Goal: Transaction & Acquisition: Purchase product/service

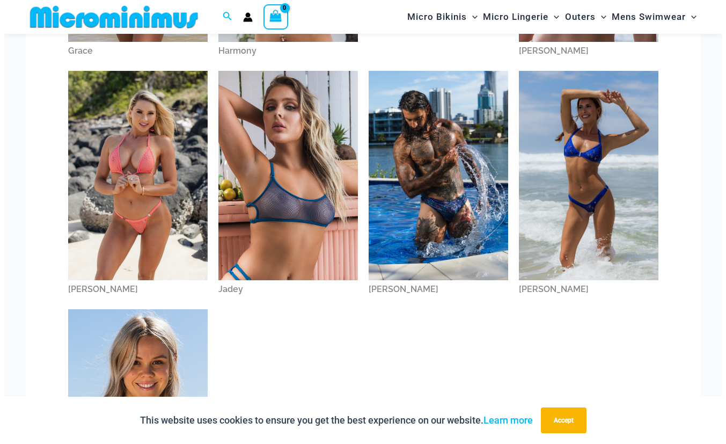
scroll to position [531, 0]
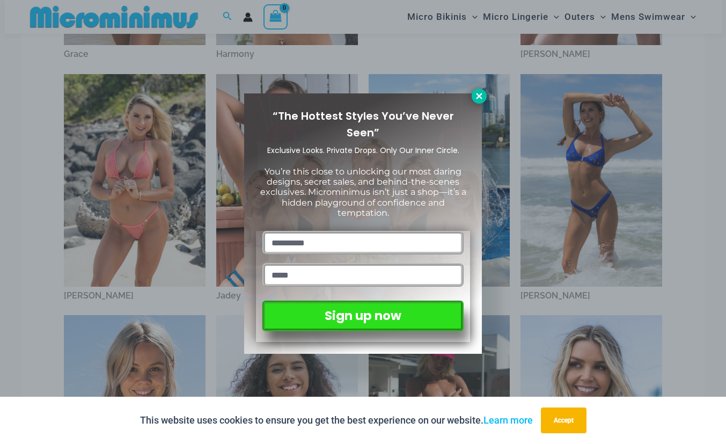
click at [476, 96] on icon at bounding box center [479, 96] width 10 height 10
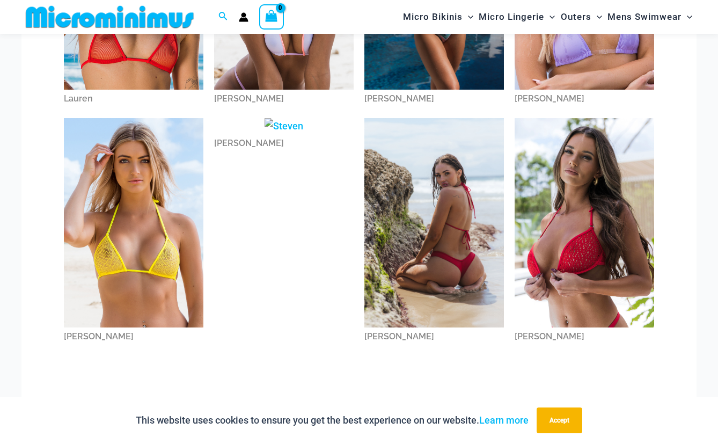
scroll to position [904, 0]
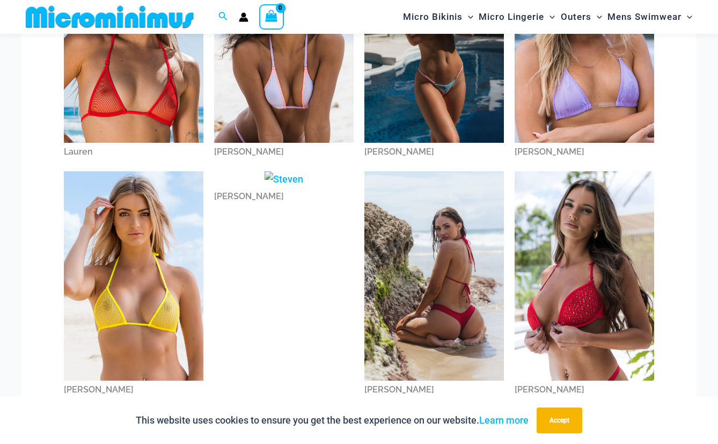
click at [315, 84] on img at bounding box center [283, 37] width 139 height 209
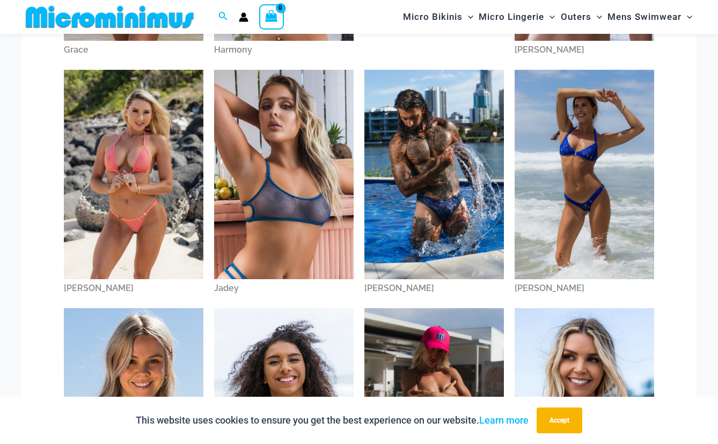
scroll to position [528, 0]
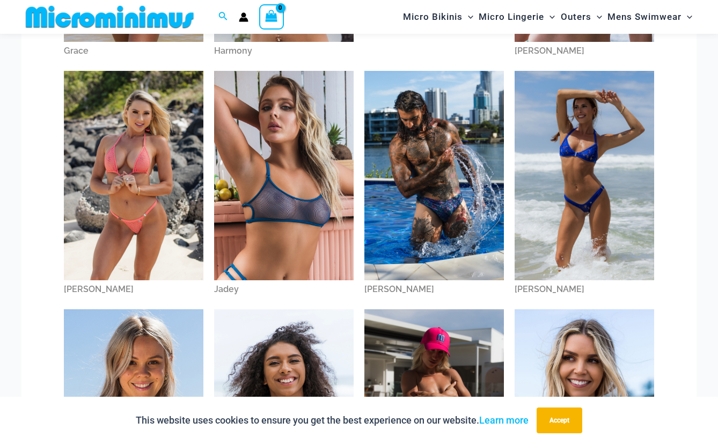
click at [571, 185] on img at bounding box center [583, 175] width 139 height 209
click at [160, 203] on img at bounding box center [133, 175] width 139 height 209
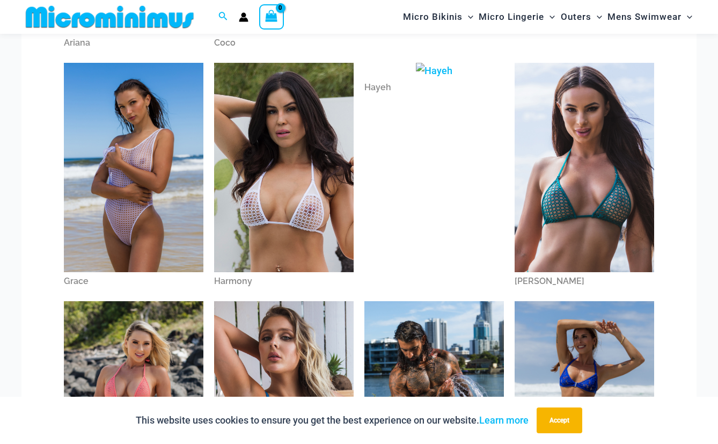
scroll to position [260, 0]
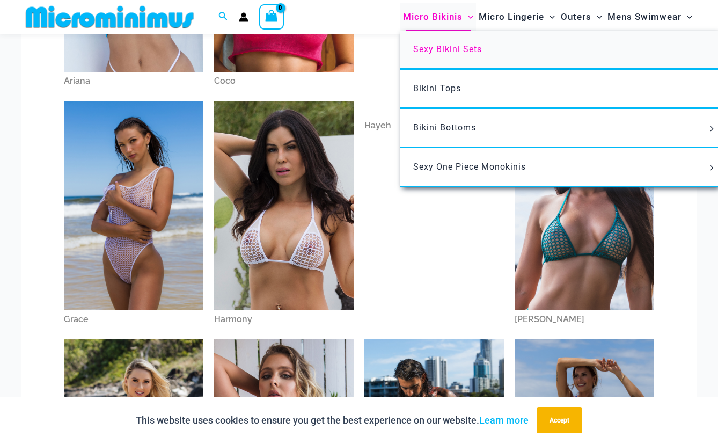
click at [446, 47] on span "Sexy Bikini Sets" at bounding box center [447, 49] width 69 height 10
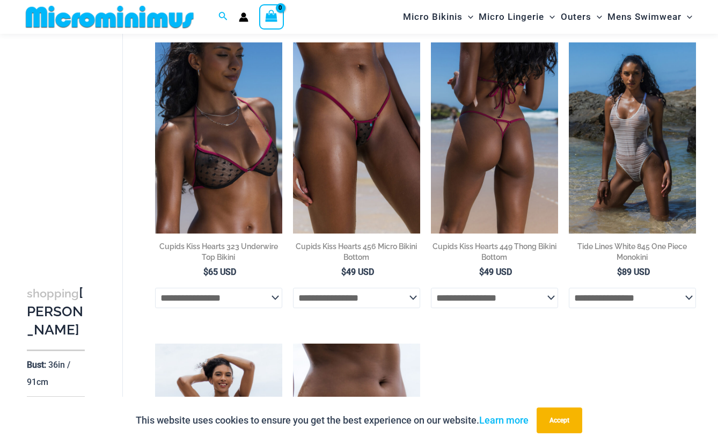
scroll to position [421, 0]
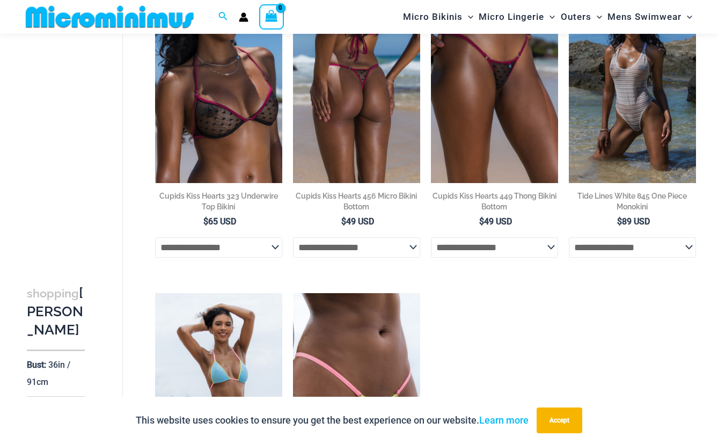
click at [364, 115] on img at bounding box center [356, 87] width 127 height 191
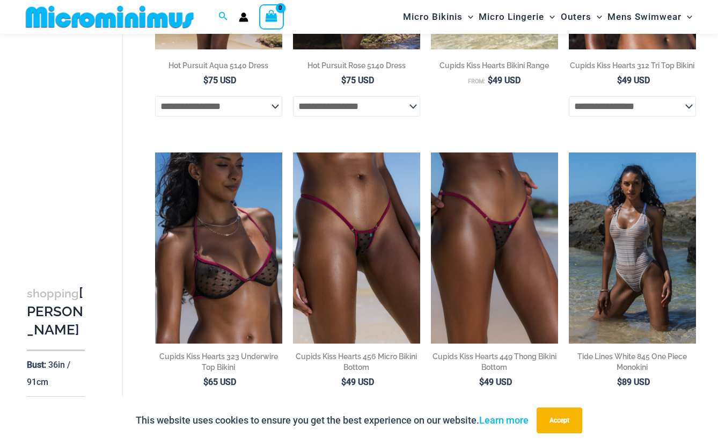
scroll to position [260, 0]
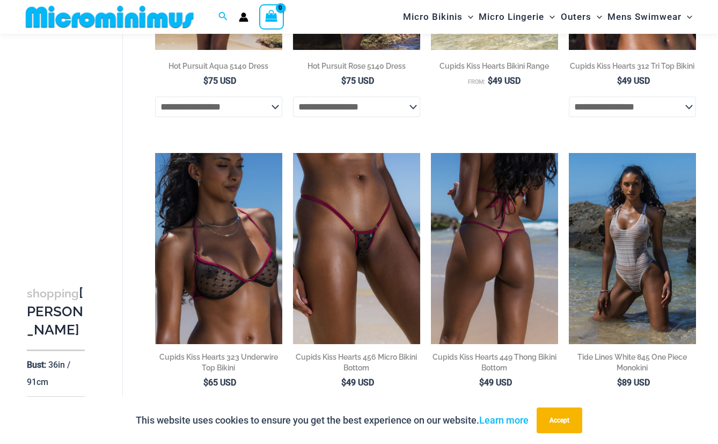
click at [521, 264] on img at bounding box center [494, 248] width 127 height 191
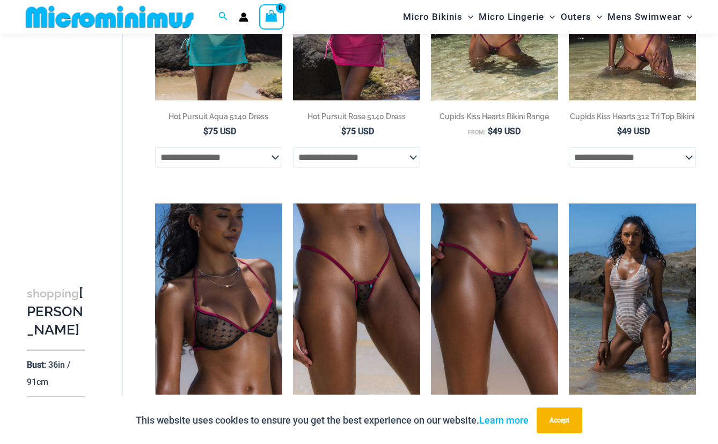
scroll to position [260, 0]
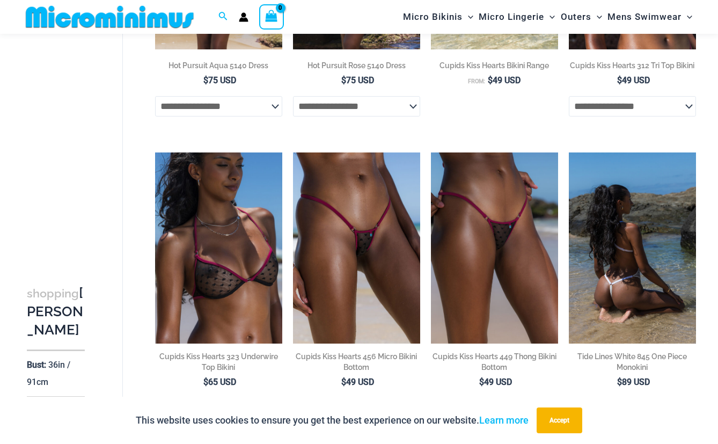
click at [650, 231] on img at bounding box center [632, 247] width 127 height 191
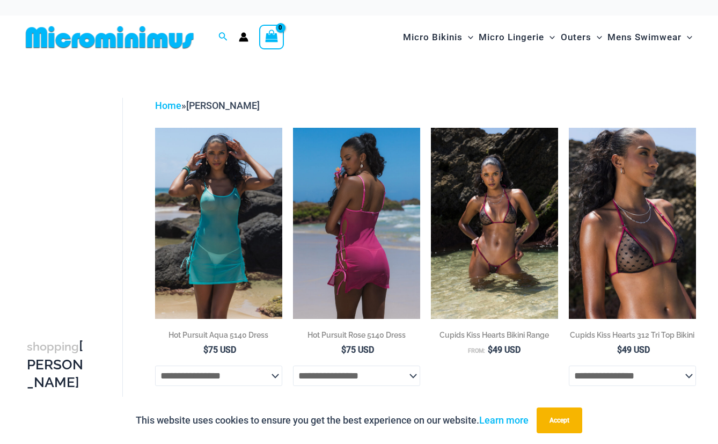
scroll to position [0, 0]
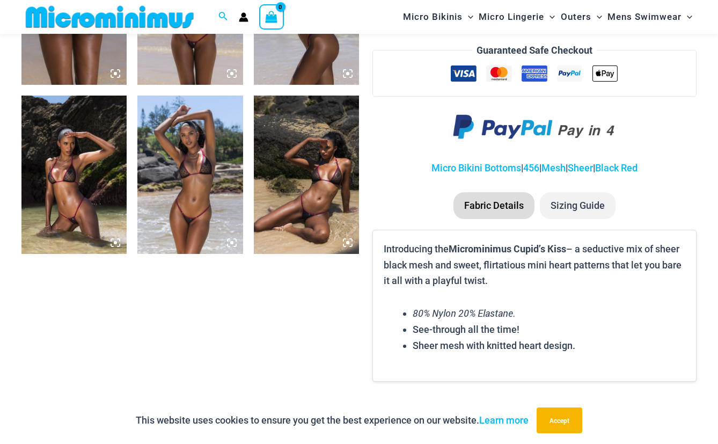
scroll to position [687, 0]
click at [300, 181] on img at bounding box center [306, 175] width 105 height 158
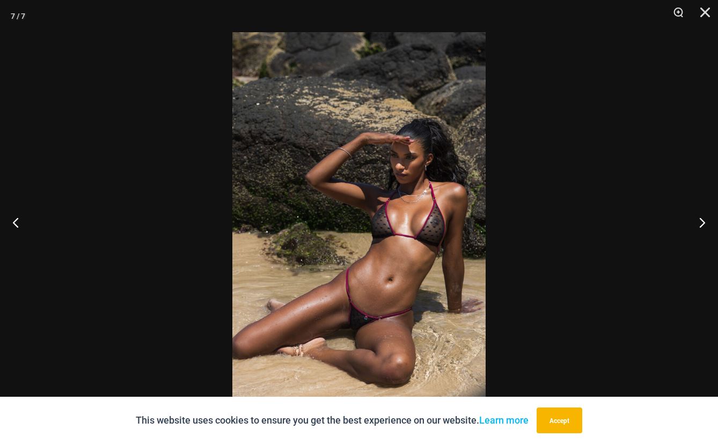
click at [426, 296] on img at bounding box center [358, 221] width 253 height 379
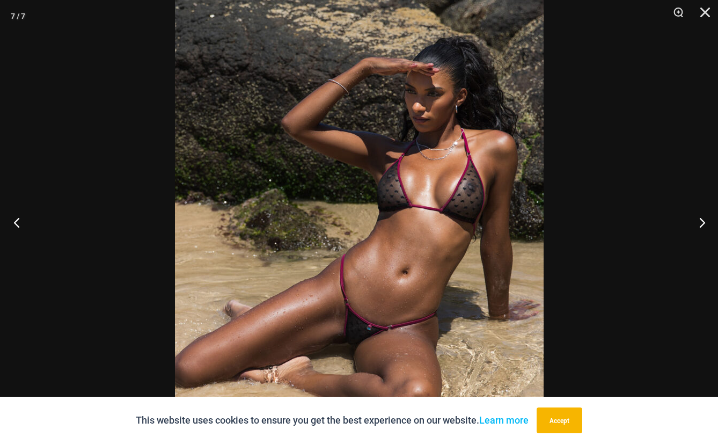
click at [22, 220] on button "Previous" at bounding box center [20, 222] width 40 height 54
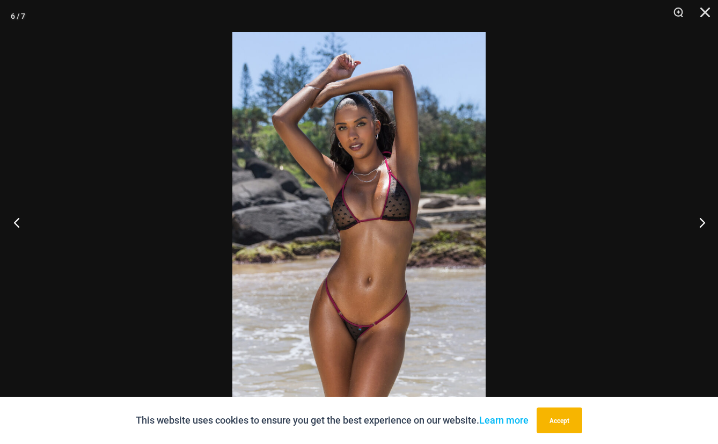
click at [22, 220] on button "Previous" at bounding box center [20, 222] width 40 height 54
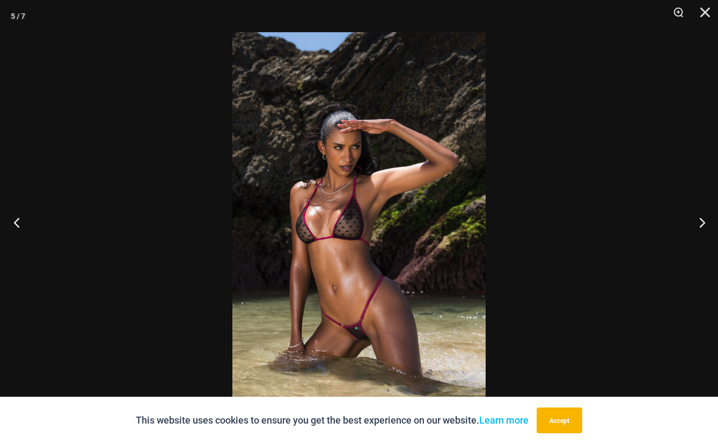
click at [22, 220] on button "Previous" at bounding box center [20, 222] width 40 height 54
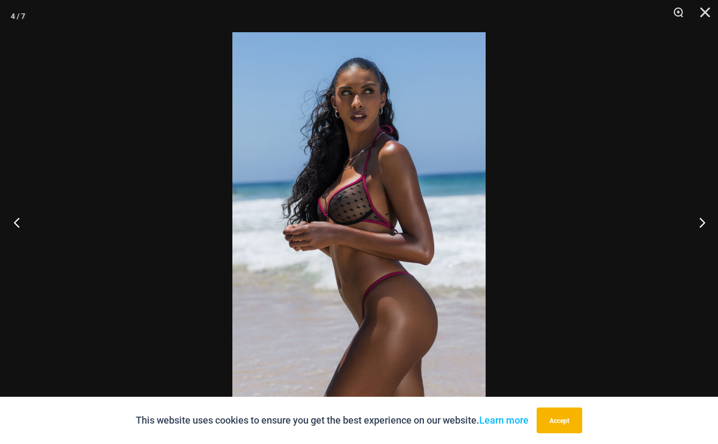
click at [22, 220] on button "Previous" at bounding box center [20, 222] width 40 height 54
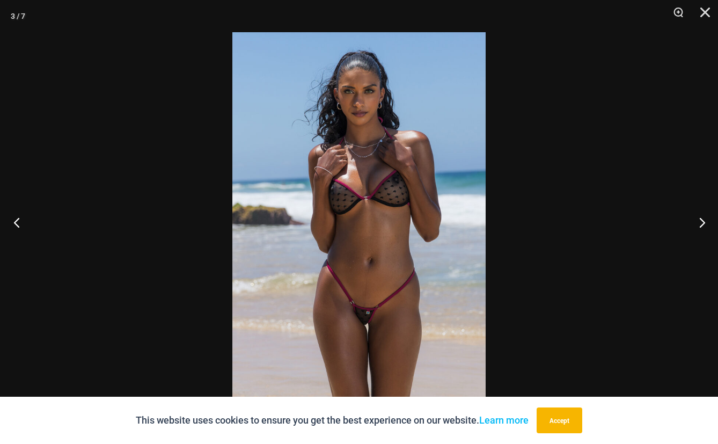
click at [22, 220] on button "Previous" at bounding box center [20, 222] width 40 height 54
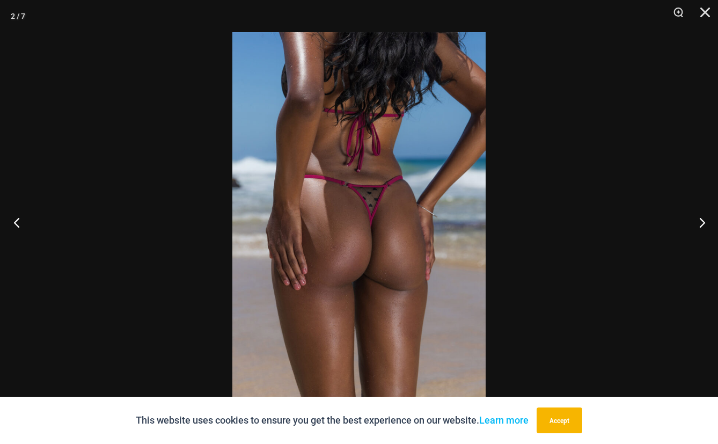
click at [22, 220] on button "Previous" at bounding box center [20, 222] width 40 height 54
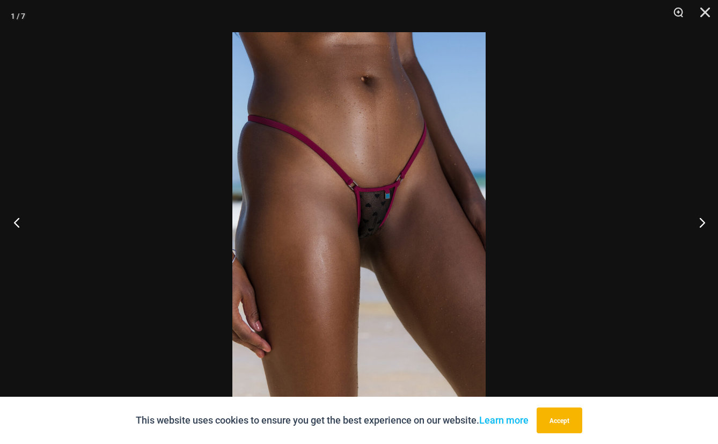
click at [22, 220] on button "Previous" at bounding box center [20, 222] width 40 height 54
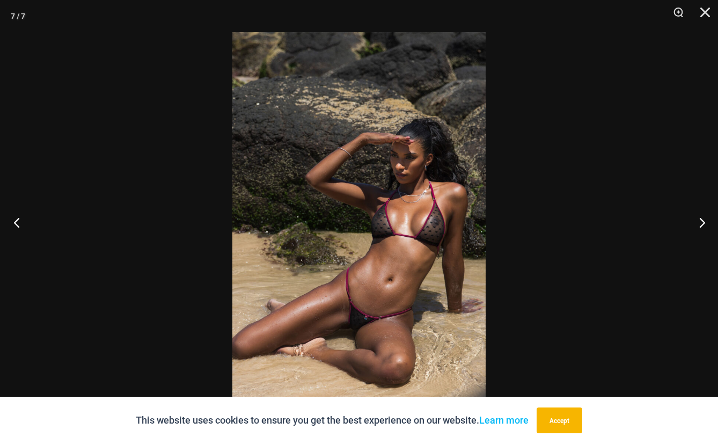
click at [22, 220] on button "Previous" at bounding box center [20, 222] width 40 height 54
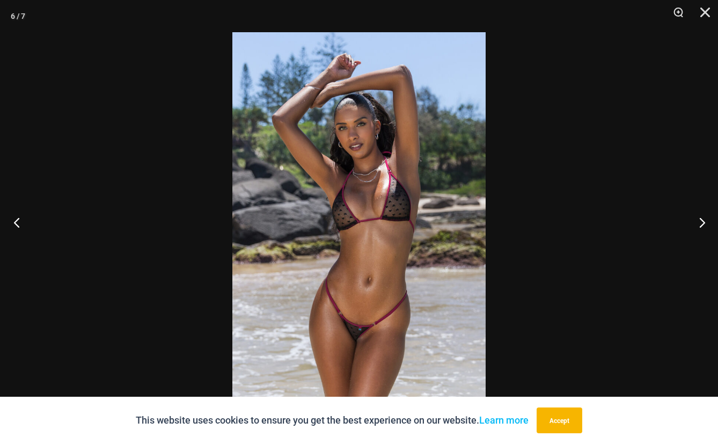
click at [22, 220] on button "Previous" at bounding box center [20, 222] width 40 height 54
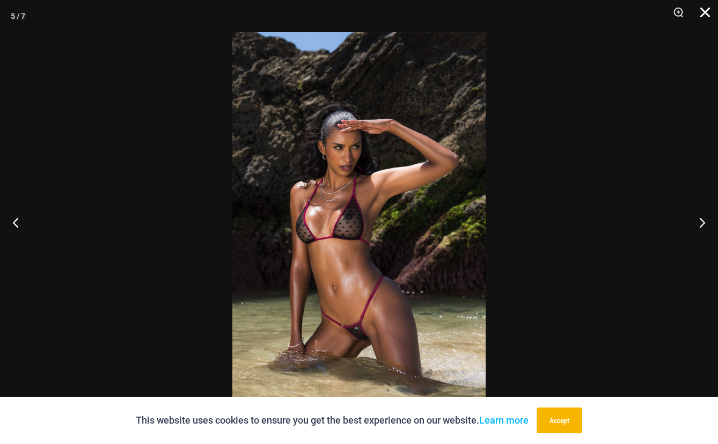
click at [709, 8] on button "Close" at bounding box center [701, 16] width 27 height 32
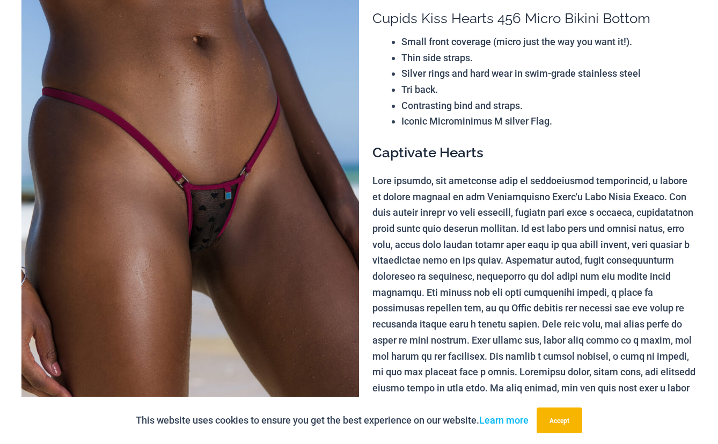
scroll to position [0, 0]
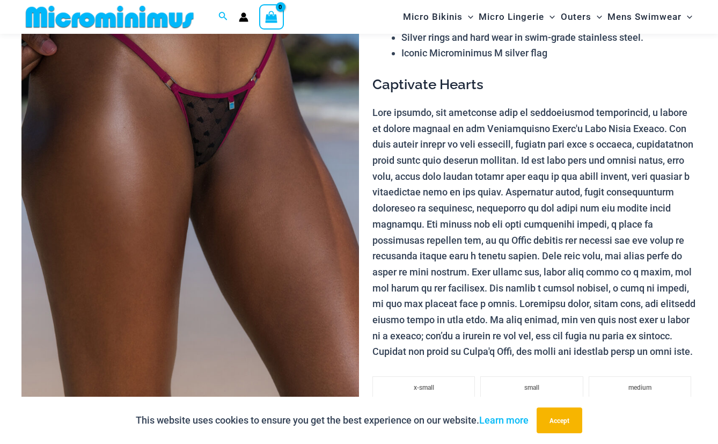
scroll to position [106, 0]
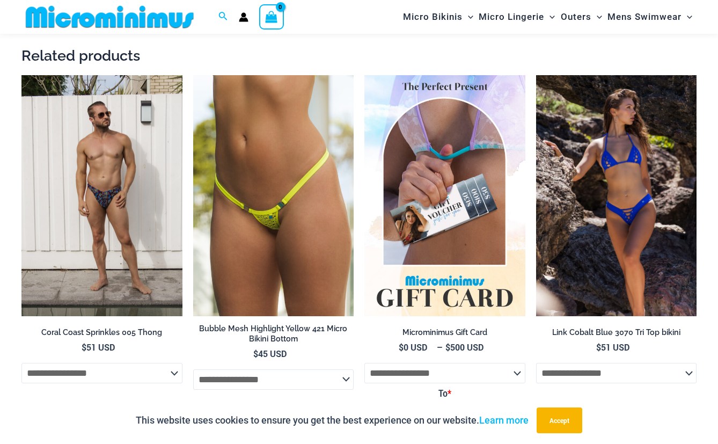
scroll to position [1014, 0]
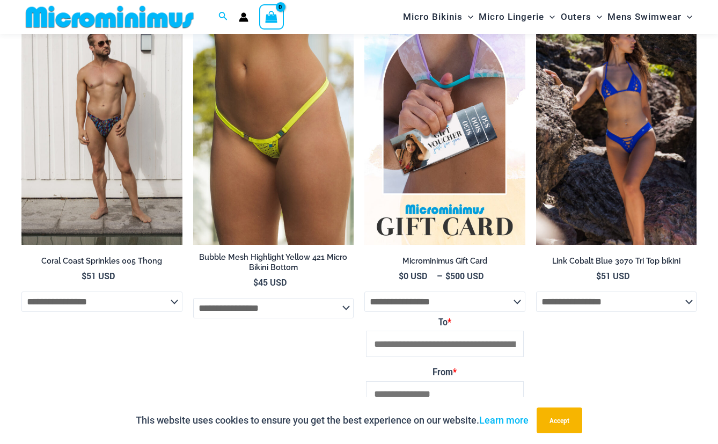
click at [638, 163] on img at bounding box center [616, 124] width 161 height 241
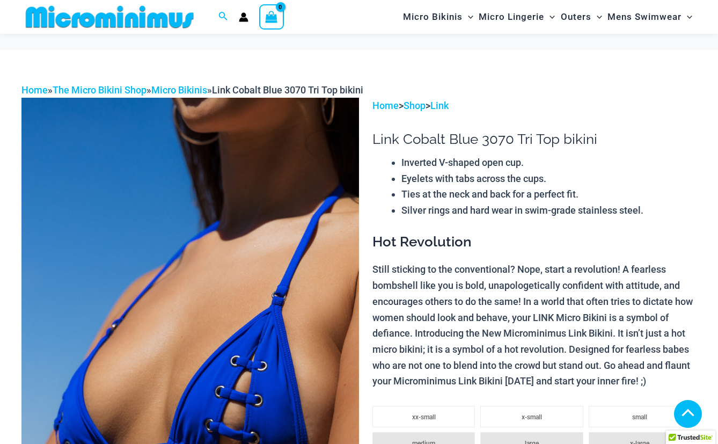
scroll to position [533, 0]
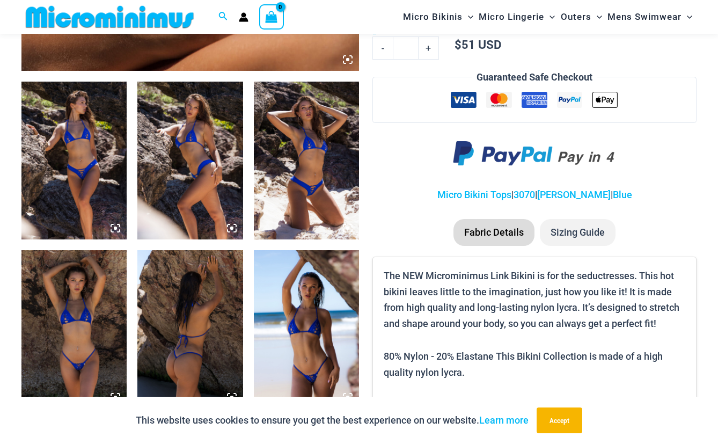
click at [328, 317] on img at bounding box center [306, 329] width 105 height 158
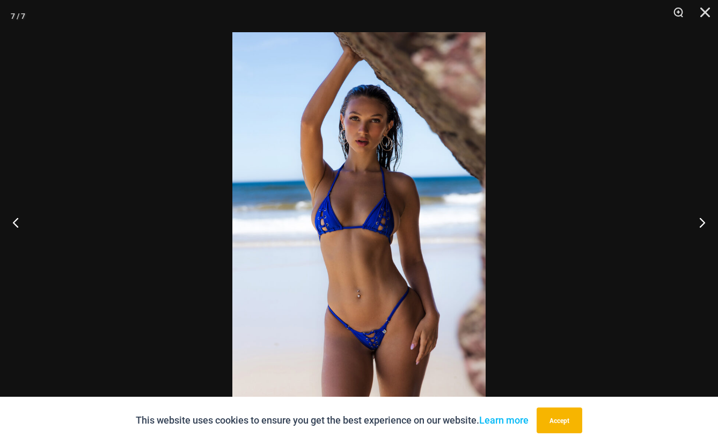
click at [350, 238] on img at bounding box center [358, 221] width 253 height 379
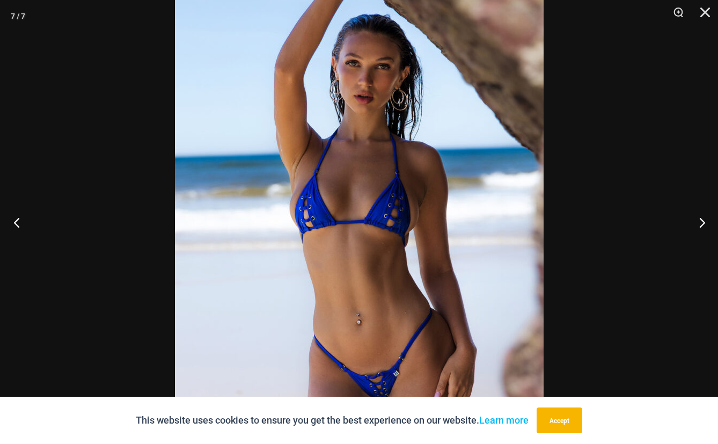
click at [22, 222] on button "Previous" at bounding box center [20, 222] width 40 height 54
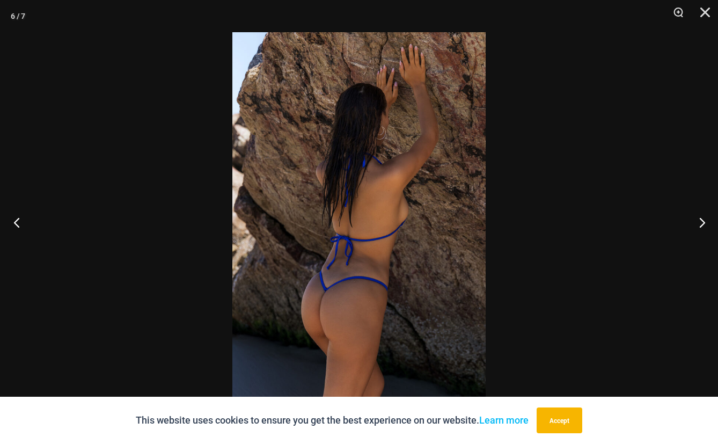
click at [22, 222] on button "Previous" at bounding box center [20, 222] width 40 height 54
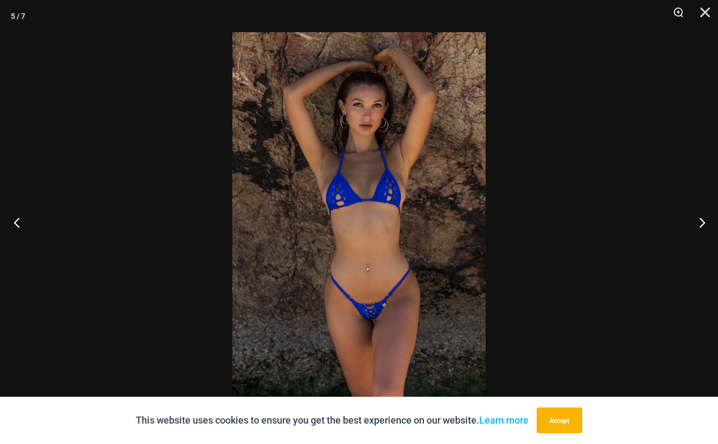
click at [14, 223] on button "Previous" at bounding box center [20, 222] width 40 height 54
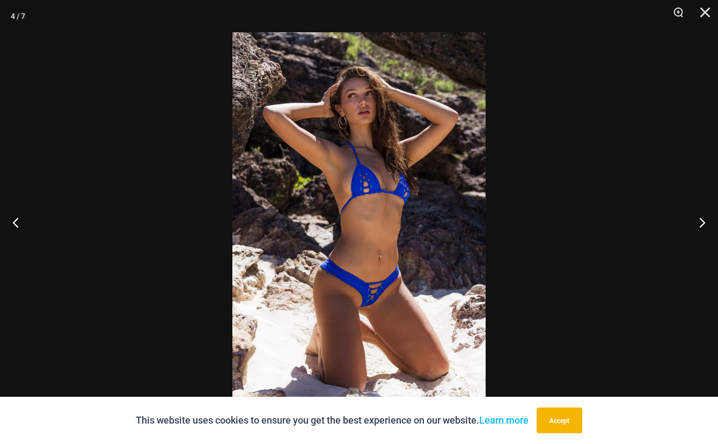
click at [358, 300] on img at bounding box center [358, 221] width 253 height 379
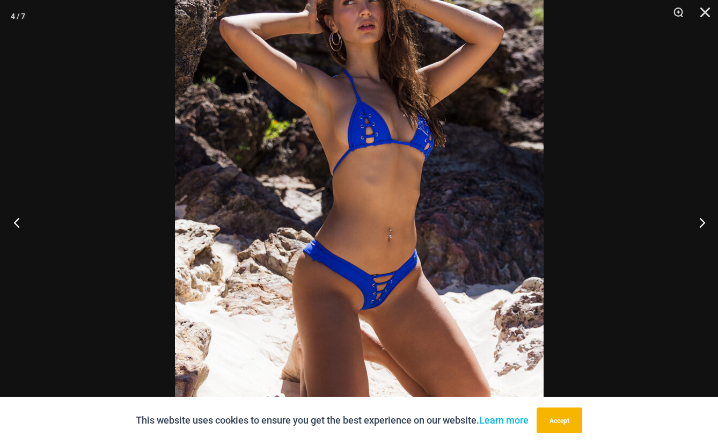
click at [14, 223] on button "Previous" at bounding box center [20, 222] width 40 height 54
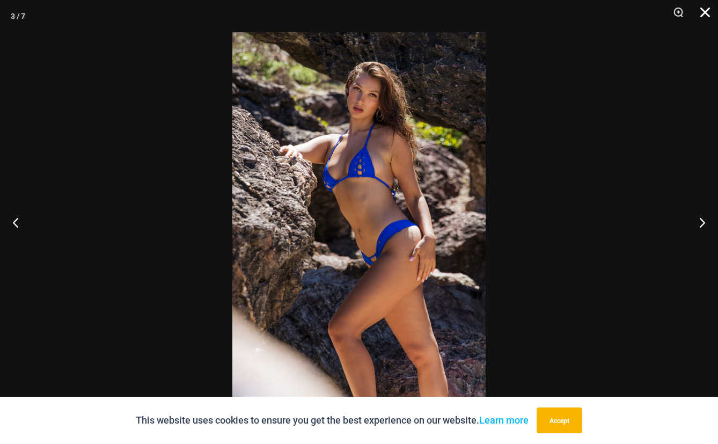
click at [703, 11] on button "Close" at bounding box center [701, 16] width 27 height 32
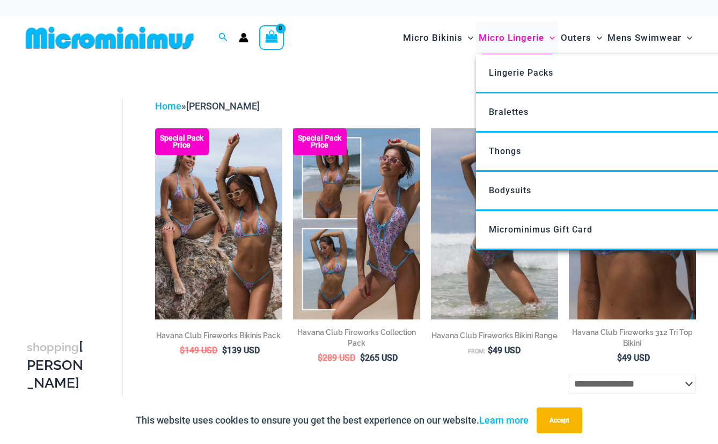
click at [522, 39] on span "Micro Lingerie" at bounding box center [511, 37] width 65 height 27
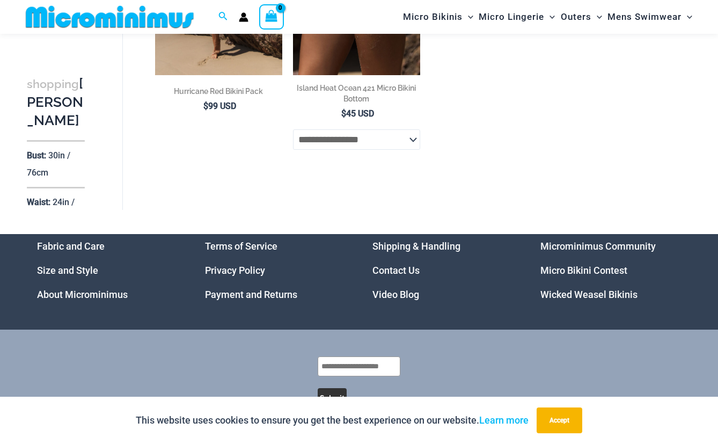
scroll to position [849, 0]
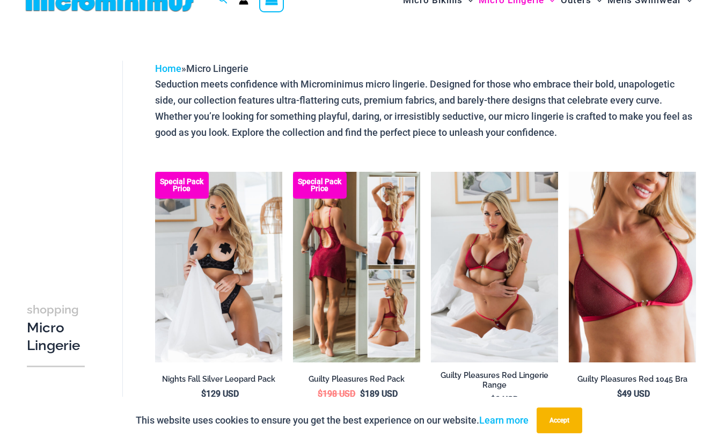
scroll to position [99, 0]
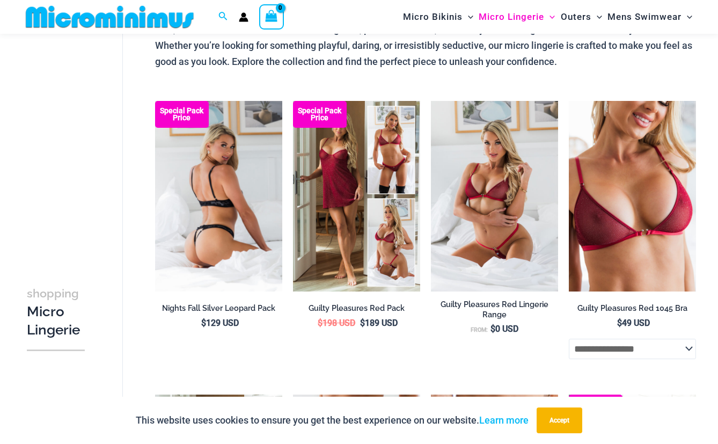
click at [209, 227] on img at bounding box center [218, 196] width 127 height 191
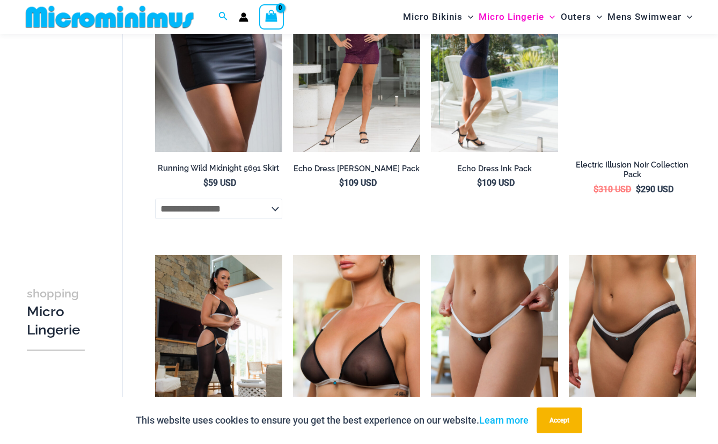
scroll to position [1601, 0]
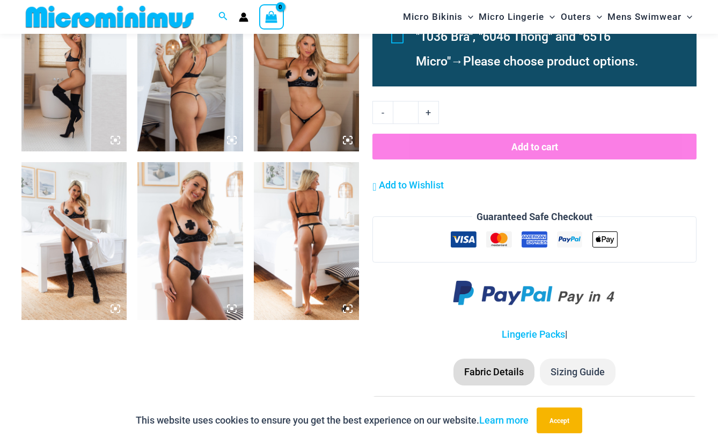
scroll to position [1230, 0]
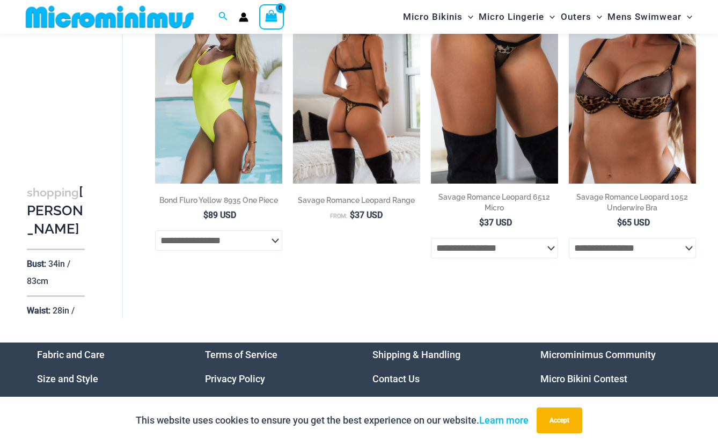
scroll to position [2245, 0]
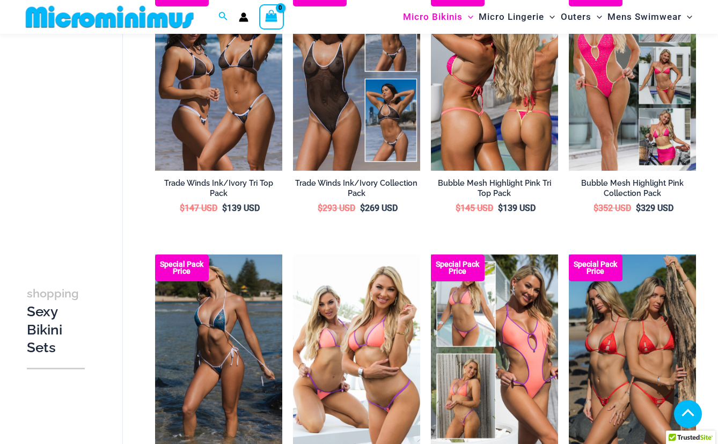
scroll to position [259, 0]
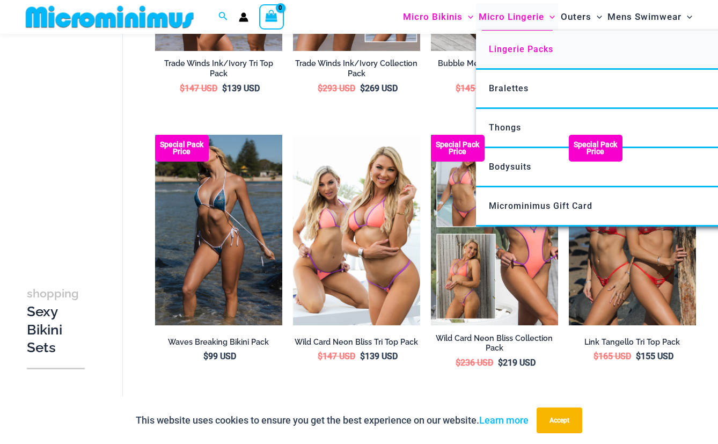
click at [519, 49] on span "Lingerie Packs" at bounding box center [521, 49] width 64 height 10
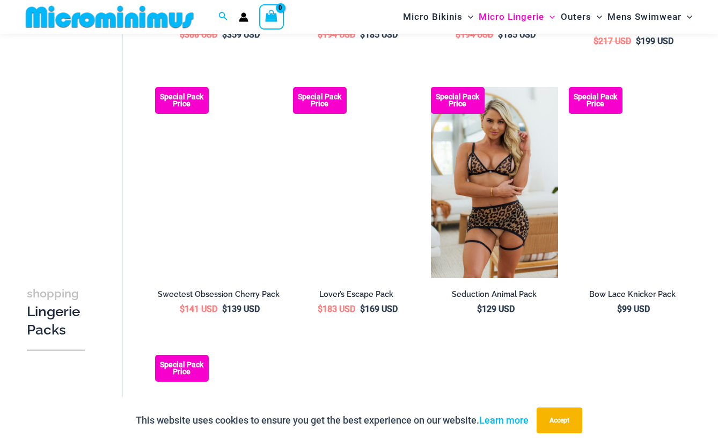
scroll to position [849, 0]
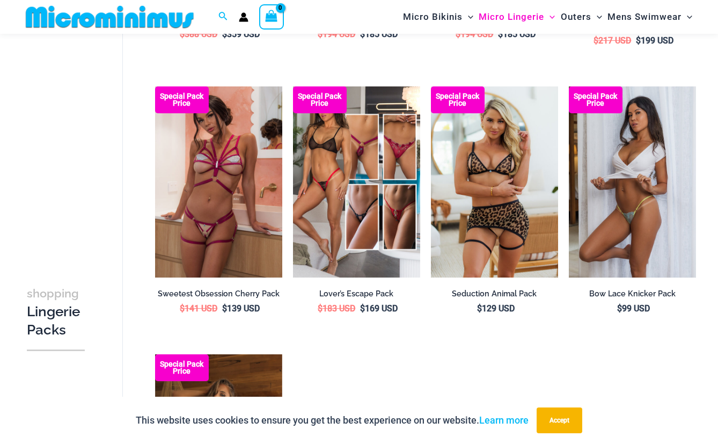
click at [593, 197] on img at bounding box center [632, 181] width 127 height 191
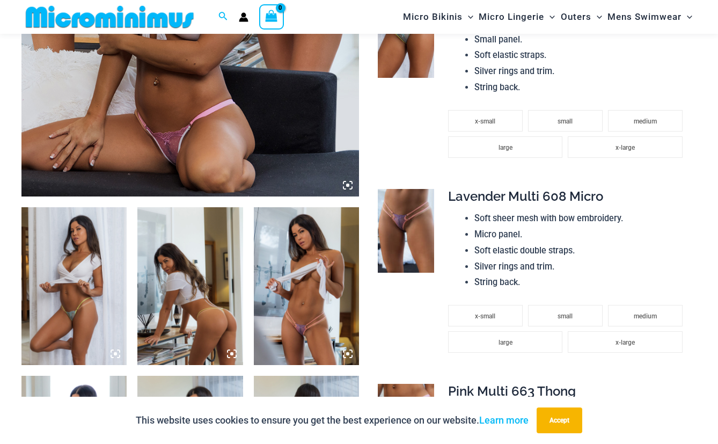
scroll to position [374, 0]
